Goal: Task Accomplishment & Management: Manage account settings

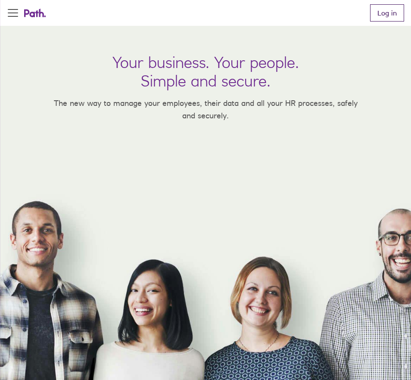
click at [374, 7] on link "Log in" at bounding box center [387, 12] width 34 height 17
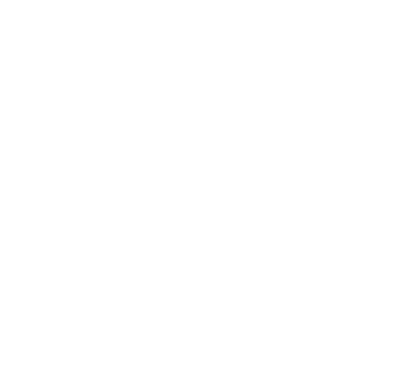
click at [362, 122] on div at bounding box center [207, 190] width 414 height 380
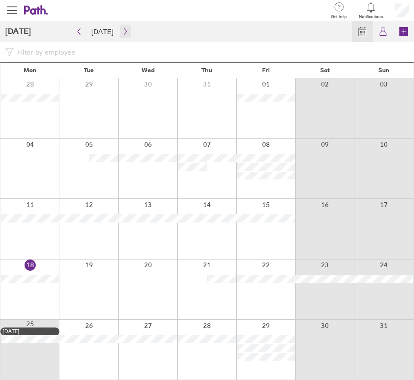
click at [122, 34] on icon "button" at bounding box center [125, 31] width 6 height 7
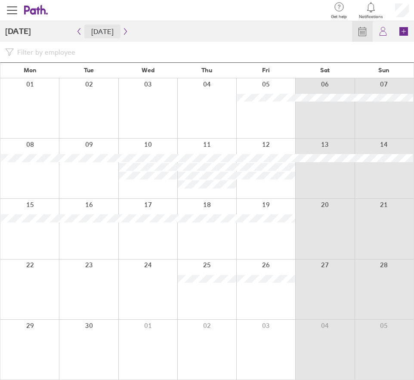
click at [84, 36] on button "[DATE]" at bounding box center [102, 32] width 36 height 14
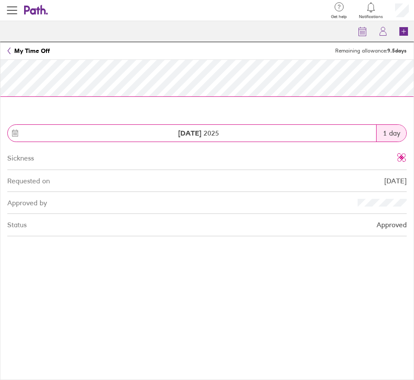
click at [10, 50] on icon at bounding box center [8, 50] width 3 height 7
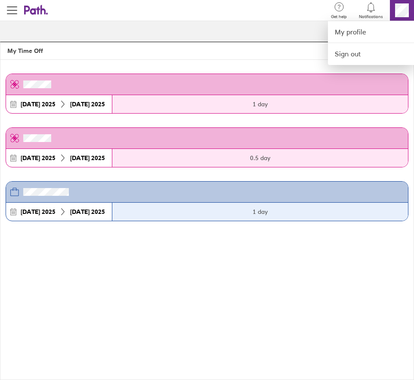
click at [283, 45] on div at bounding box center [207, 190] width 414 height 380
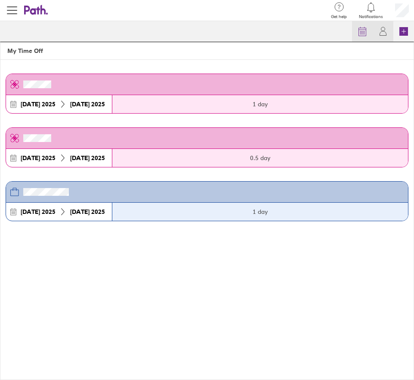
click at [356, 40] on link "Calendar" at bounding box center [362, 31] width 21 height 21
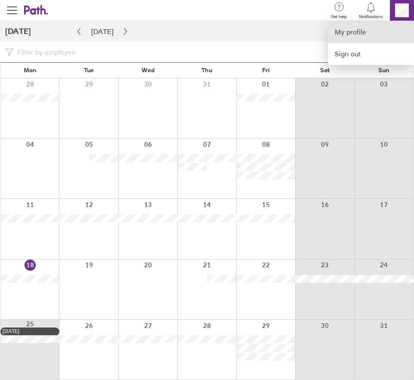
click at [373, 26] on link "My profile" at bounding box center [371, 32] width 86 height 22
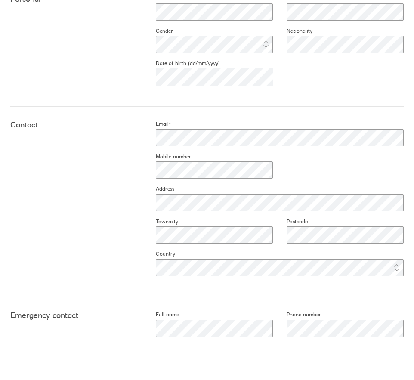
scroll to position [312, 0]
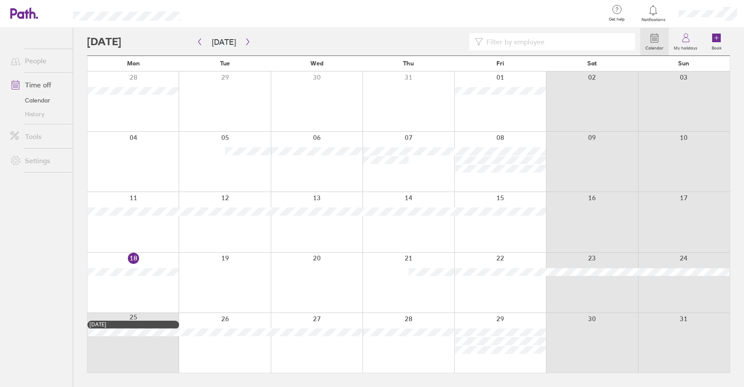
click at [238, 308] on div at bounding box center [225, 283] width 92 height 60
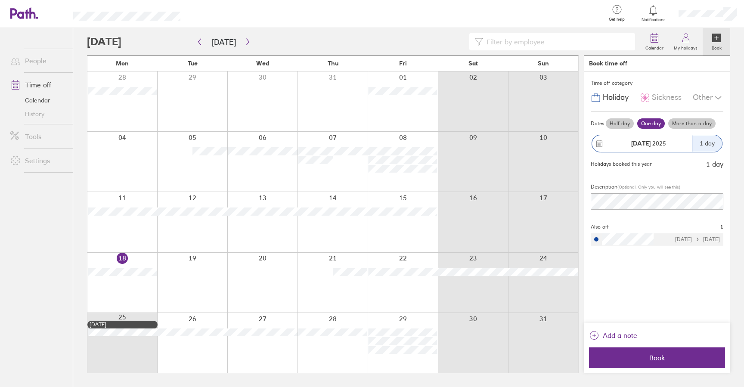
click at [180, 317] on div at bounding box center [192, 343] width 70 height 60
